Goal: Task Accomplishment & Management: Manage account settings

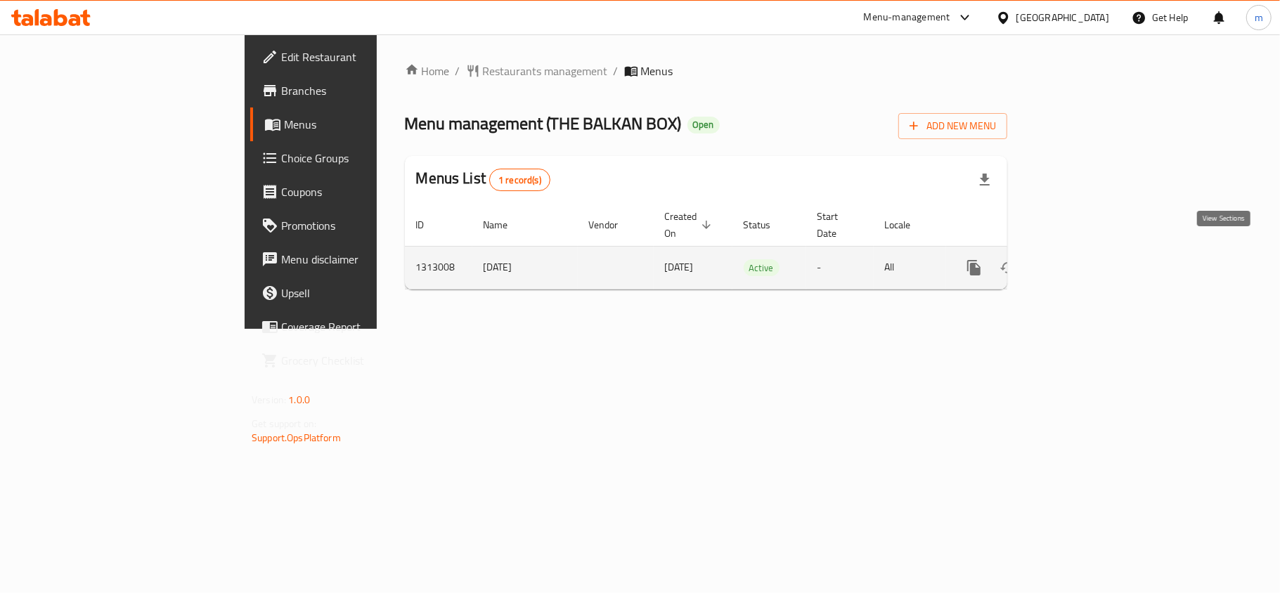
click at [1084, 259] on icon "enhanced table" at bounding box center [1075, 267] width 17 height 17
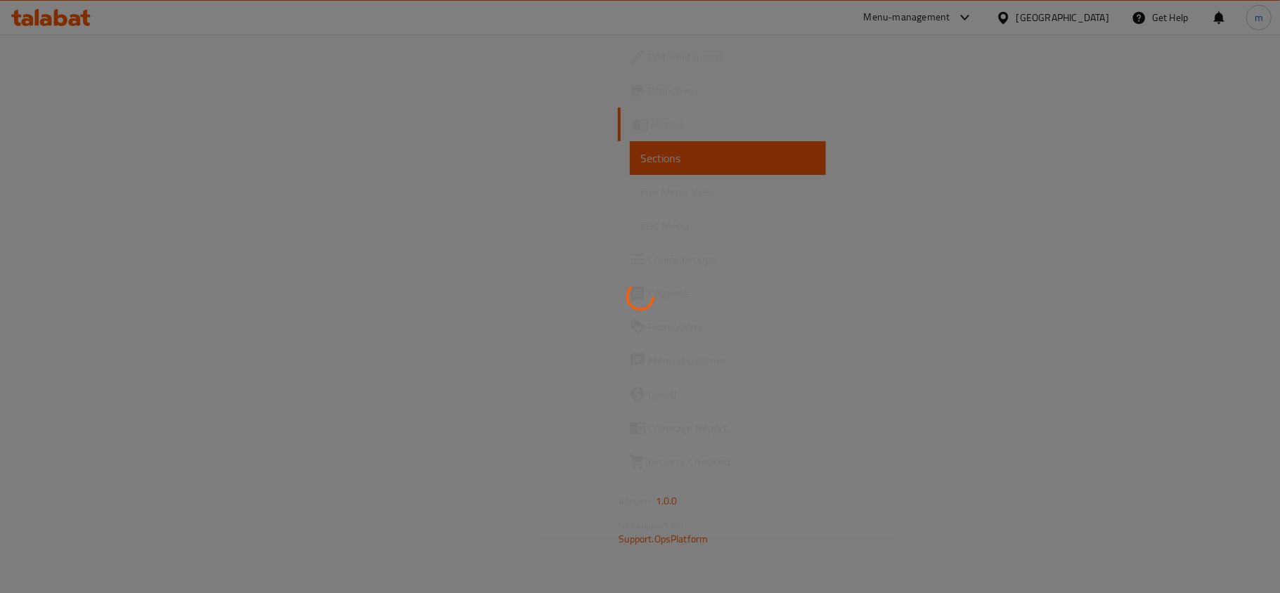
drag, startPoint x: 41, startPoint y: 124, endPoint x: 72, endPoint y: 125, distance: 30.9
click at [70, 125] on div at bounding box center [640, 296] width 1280 height 593
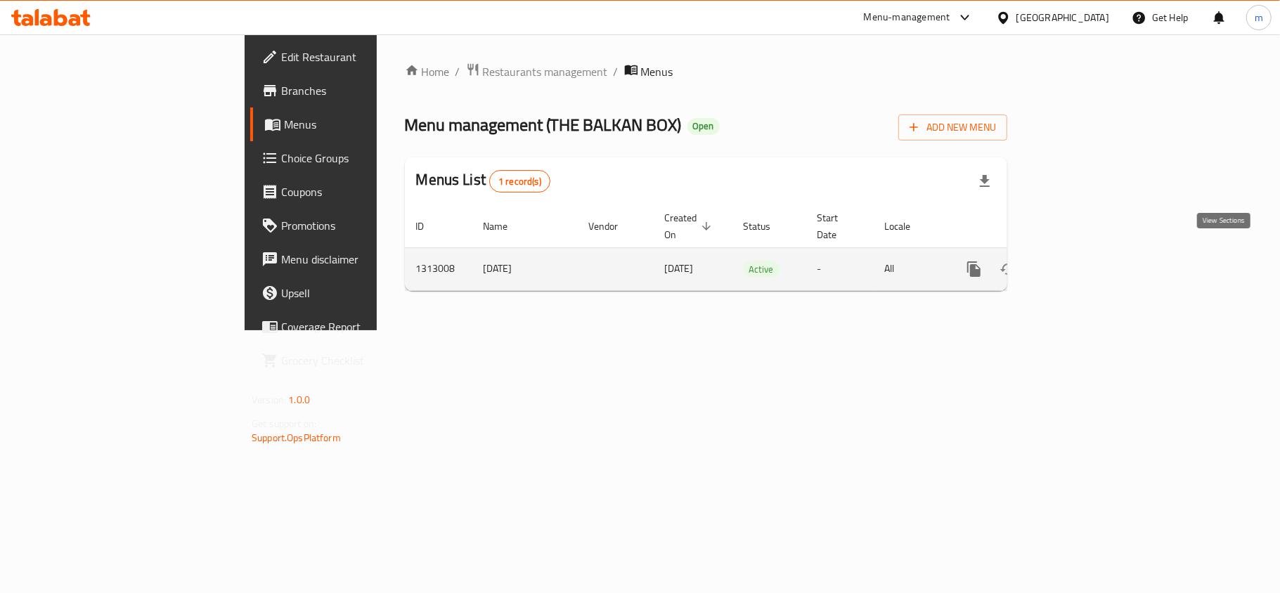
click at [1084, 261] on icon "enhanced table" at bounding box center [1075, 269] width 17 height 17
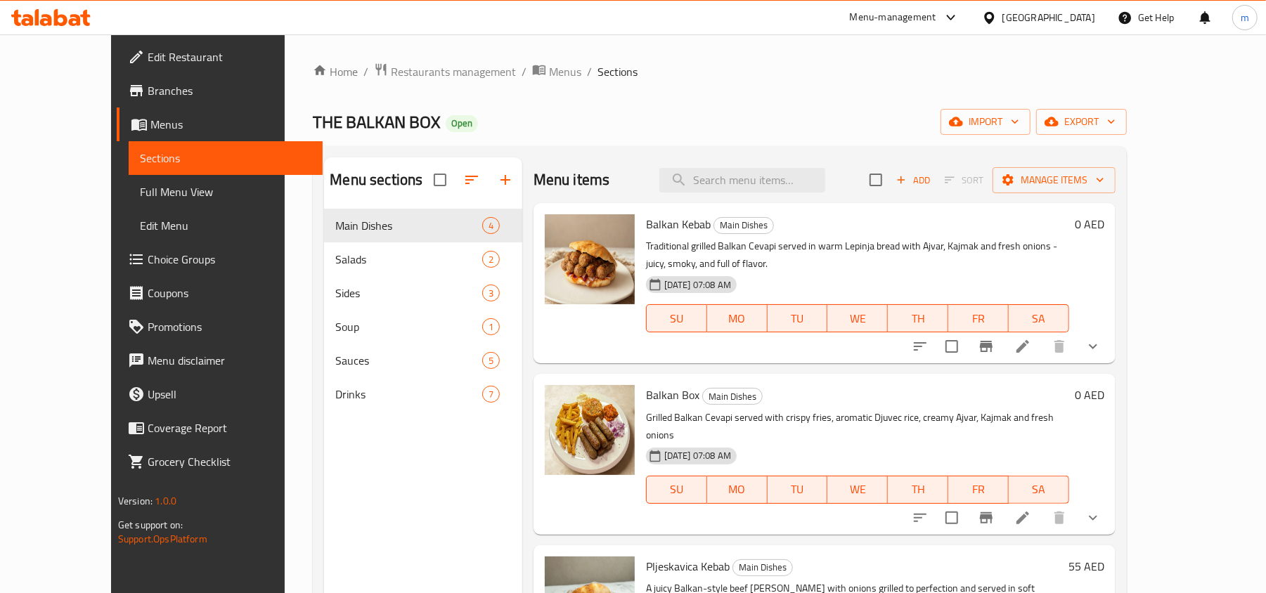
click at [640, 316] on div "SU MO TU WE TH FR SA" at bounding box center [857, 318] width 434 height 39
click at [148, 259] on span "Choice Groups" at bounding box center [230, 259] width 164 height 17
click at [148, 254] on span "Choice Groups" at bounding box center [230, 259] width 164 height 17
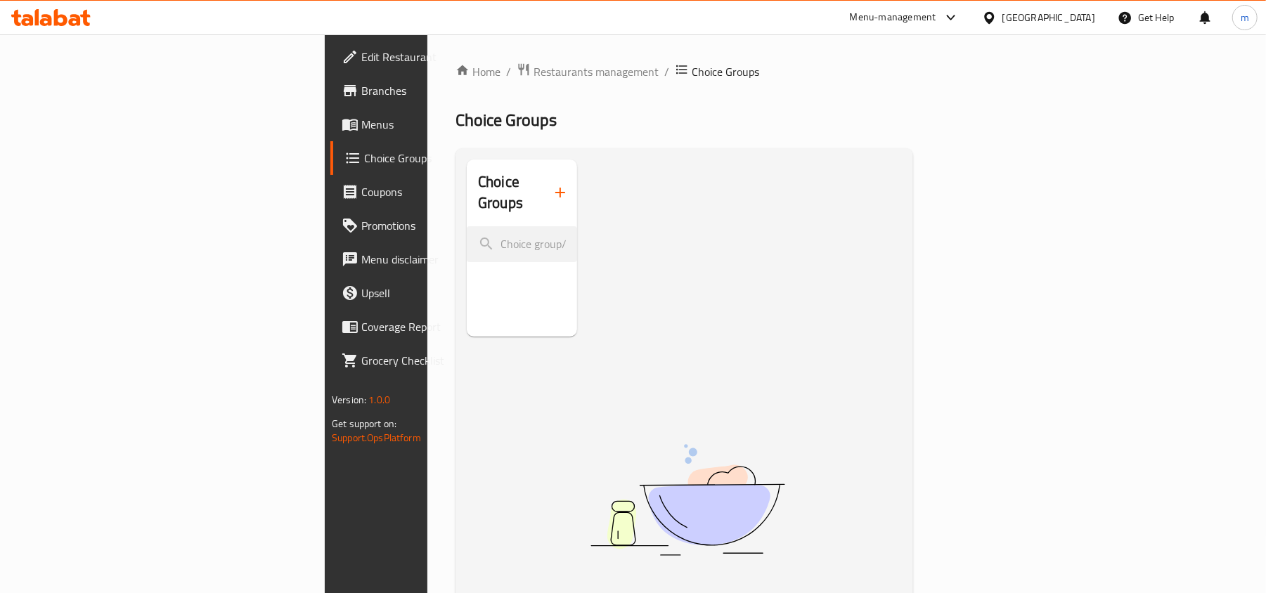
click at [841, 407] on img at bounding box center [687, 500] width 351 height 186
click at [467, 238] on input "search" at bounding box center [522, 244] width 110 height 36
click at [541, 330] on div "Choice Groups No Items found" at bounding box center [687, 456] width 441 height 593
click at [427, 60] on div "Home / Restaurants management / Choice Groups Choice Groups Choice Groups No It…" at bounding box center [684, 413] width 514 height 758
click at [534, 69] on span "Restaurants management" at bounding box center [596, 71] width 125 height 17
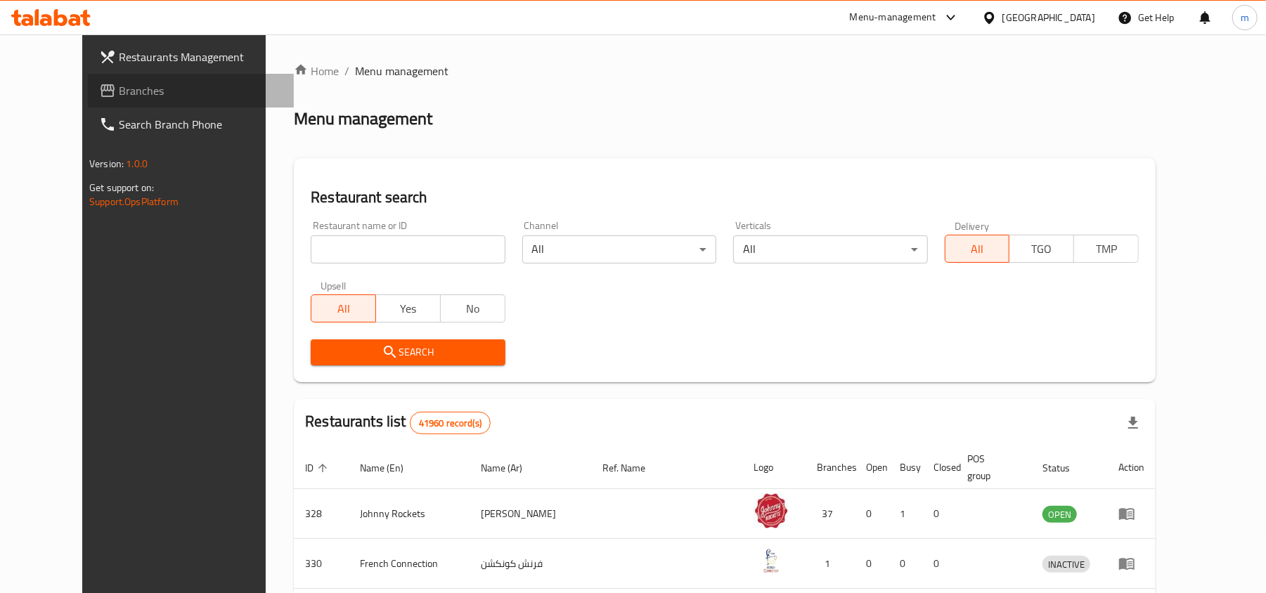
click at [127, 91] on span "Branches" at bounding box center [201, 90] width 164 height 17
